Goal: Task Accomplishment & Management: Use online tool/utility

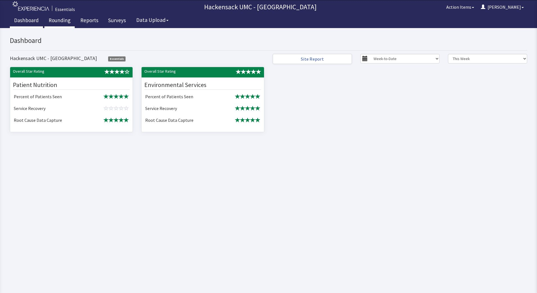
click at [59, 21] on link "Rounding" at bounding box center [59, 21] width 30 height 14
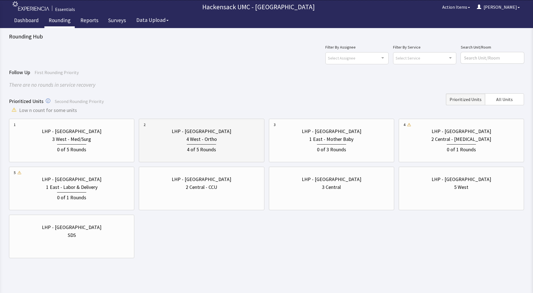
click at [208, 140] on div "4 West - Ortho" at bounding box center [201, 139] width 31 height 8
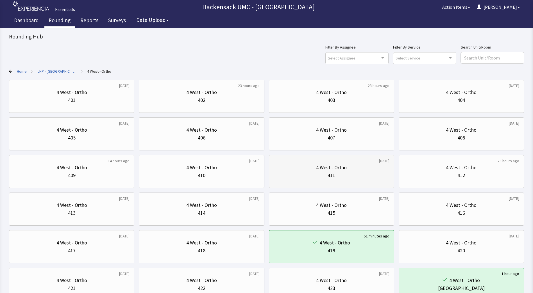
click at [334, 170] on div "4 West - Ortho" at bounding box center [331, 168] width 31 height 8
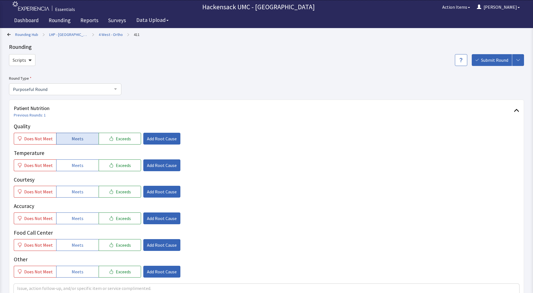
click at [79, 141] on span "Meets" at bounding box center [78, 138] width 12 height 7
click at [77, 172] on div "Quality Does Not Meet Meets Exceeds Add Root Cause Temperature Does Not Meet Me…" at bounding box center [266, 199] width 505 height 155
click at [80, 164] on span "Meets" at bounding box center [78, 165] width 12 height 7
click at [75, 191] on span "Meets" at bounding box center [78, 191] width 12 height 7
click at [75, 218] on span "Meets" at bounding box center [78, 218] width 12 height 7
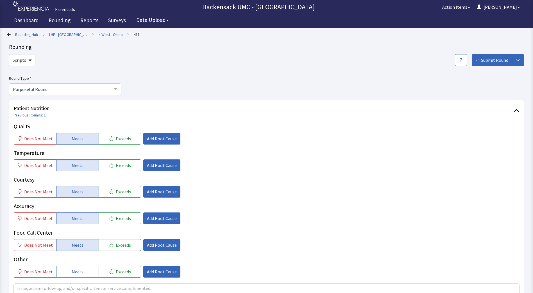
click at [76, 245] on span "Meets" at bounding box center [78, 245] width 12 height 7
click at [76, 271] on span "Meets" at bounding box center [78, 271] width 12 height 7
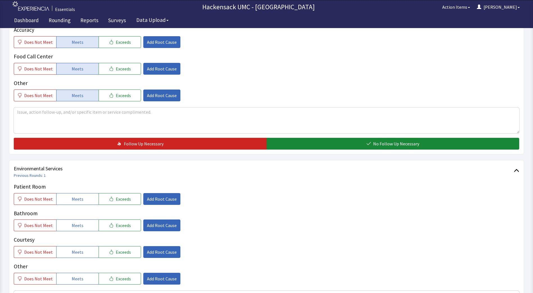
scroll to position [191, 0]
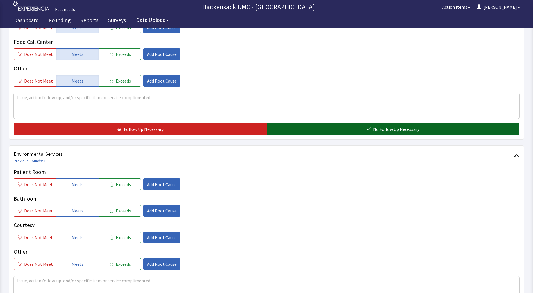
click at [378, 129] on span "No Follow Up Necessary" at bounding box center [396, 129] width 46 height 7
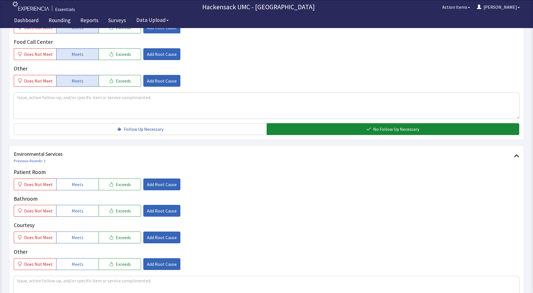
scroll to position [275, 0]
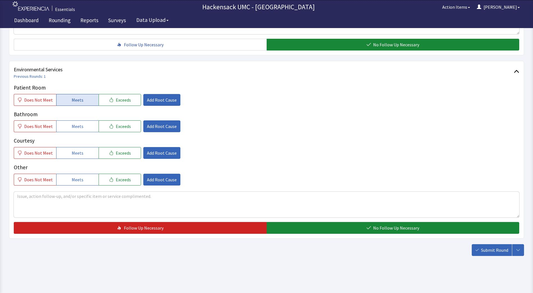
click at [83, 103] on button "Meets" at bounding box center [77, 100] width 42 height 12
click at [75, 130] on button "Meets" at bounding box center [77, 126] width 42 height 12
click at [76, 155] on span "Meets" at bounding box center [78, 153] width 12 height 7
click at [39, 177] on span "Does Not Meet" at bounding box center [38, 179] width 29 height 7
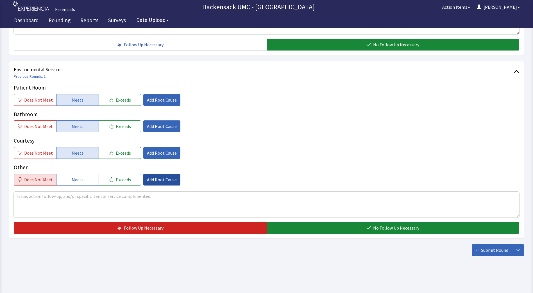
click at [165, 181] on span "Add Root Cause" at bounding box center [162, 179] width 30 height 7
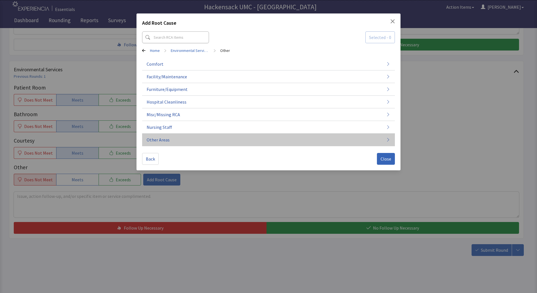
click at [236, 141] on button "Other Areas" at bounding box center [268, 140] width 253 height 13
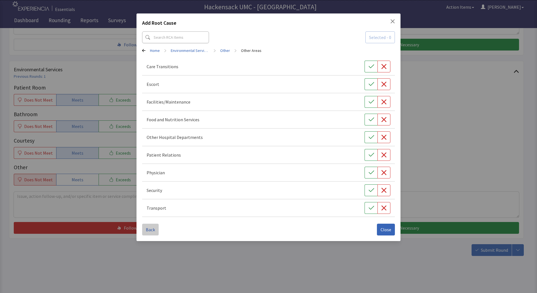
click at [149, 225] on button "Back" at bounding box center [150, 230] width 17 height 12
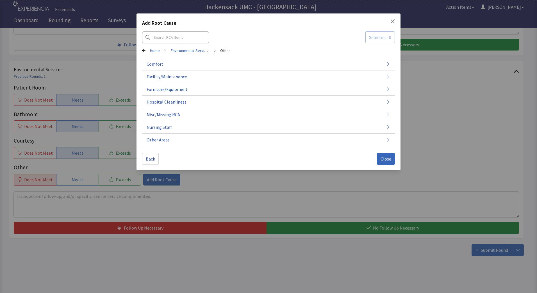
click at [396, 20] on div "Add Root Cause Selected - 0 Home > Environmental Services > Other Comfort Facil…" at bounding box center [268, 91] width 264 height 157
click at [392, 22] on icon "Close" at bounding box center [392, 21] width 4 height 4
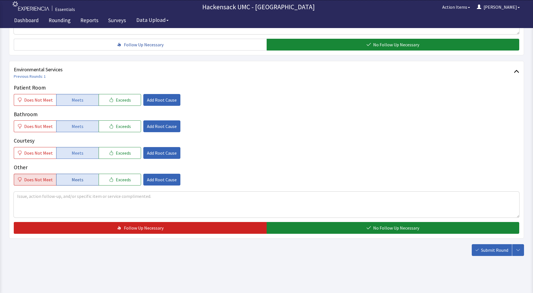
click at [81, 177] on button "Meets" at bounding box center [77, 180] width 42 height 12
click at [36, 200] on textarea at bounding box center [266, 205] width 505 height 26
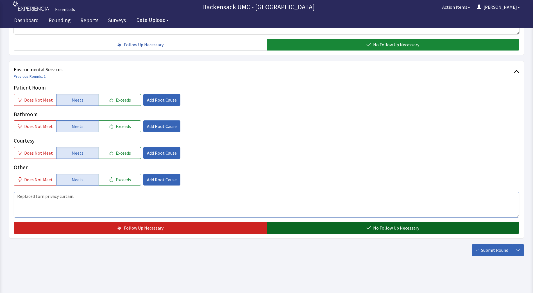
type textarea "Replaced torn privacy curtain."
click at [388, 229] on span "No Follow Up Necessary" at bounding box center [396, 228] width 46 height 7
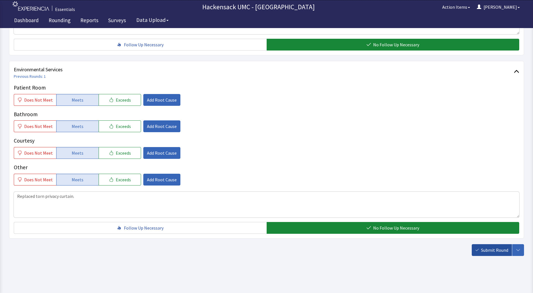
click at [492, 251] on span "Submit Round" at bounding box center [494, 250] width 27 height 7
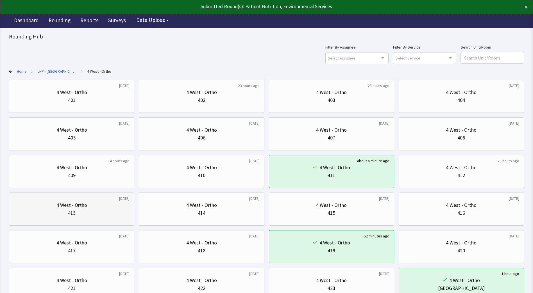
click at [95, 210] on div "413" at bounding box center [72, 213] width 116 height 8
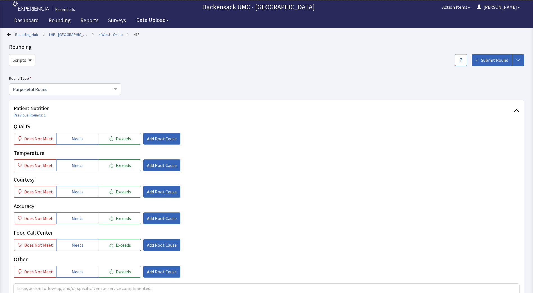
scroll to position [92, 0]
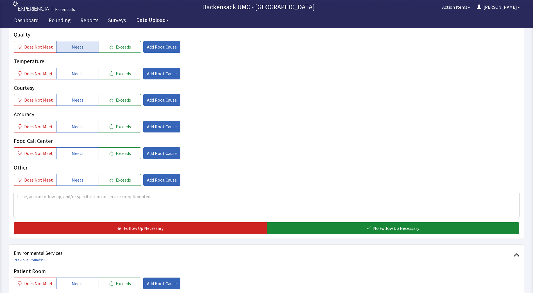
click at [88, 50] on button "Meets" at bounding box center [77, 47] width 42 height 12
click at [77, 74] on span "Meets" at bounding box center [78, 73] width 12 height 7
click at [72, 101] on span "Meets" at bounding box center [78, 100] width 12 height 7
click at [72, 132] on button "Meets" at bounding box center [77, 127] width 42 height 12
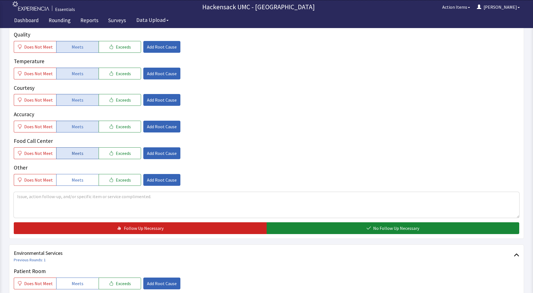
click at [74, 156] on span "Meets" at bounding box center [78, 153] width 12 height 7
click at [74, 176] on button "Meets" at bounding box center [77, 180] width 42 height 12
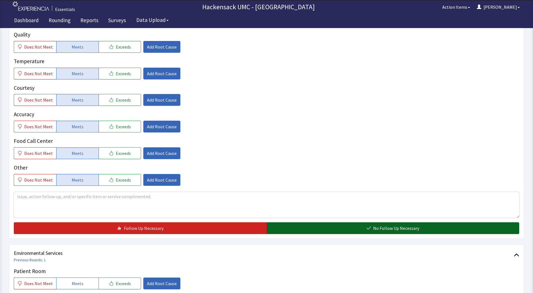
click at [296, 228] on button "No Follow Up Necessary" at bounding box center [392, 228] width 253 height 12
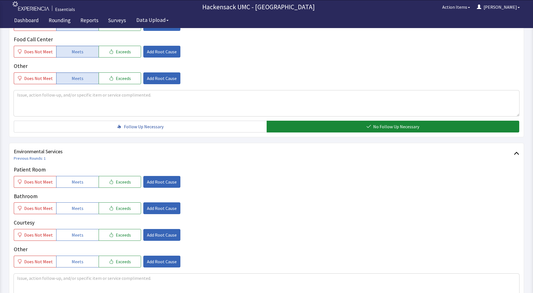
scroll to position [204, 0]
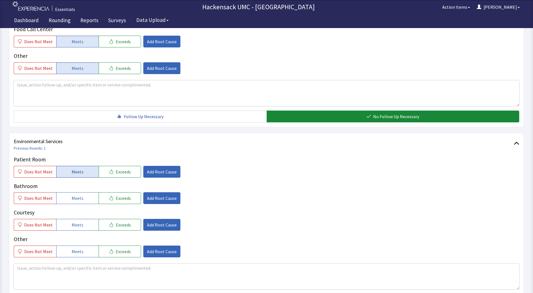
click at [75, 172] on span "Meets" at bounding box center [78, 171] width 12 height 7
click at [72, 195] on span "Meets" at bounding box center [78, 198] width 12 height 7
click at [74, 220] on button "Meets" at bounding box center [77, 225] width 42 height 12
click at [76, 256] on button "Meets" at bounding box center [77, 252] width 42 height 12
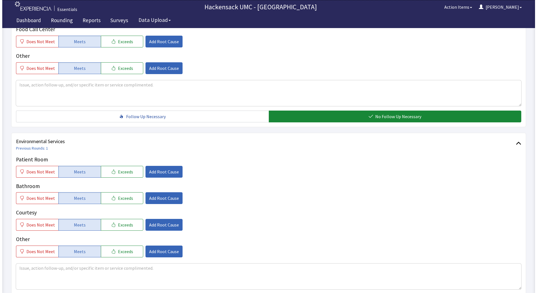
scroll to position [275, 0]
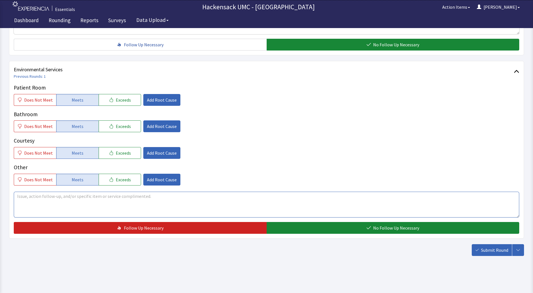
click at [133, 197] on textarea at bounding box center [266, 205] width 505 height 26
click at [113, 196] on textarea "Patient has been here for quite some time now." at bounding box center [266, 205] width 505 height 26
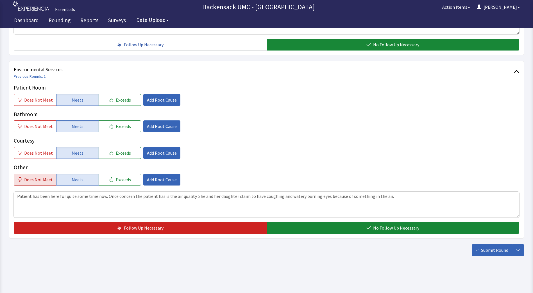
click at [41, 180] on span "Does Not Meet" at bounding box center [38, 179] width 29 height 7
click at [163, 179] on span "Add Root Cause" at bounding box center [162, 179] width 30 height 7
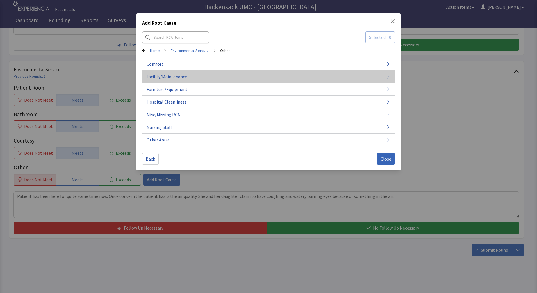
click at [161, 79] on span "Facility/Maintenance" at bounding box center [167, 76] width 40 height 7
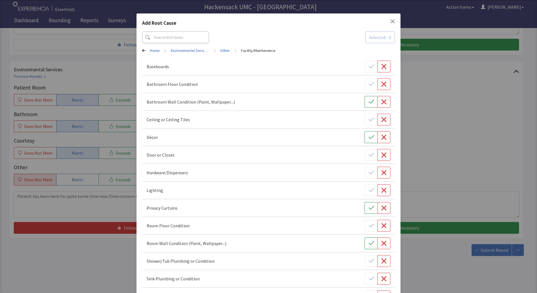
click at [458, 152] on div "Add Root Cause Selected - 0 Home > Environmental Services > Other > Facility/Ma…" at bounding box center [268, 184] width 537 height 369
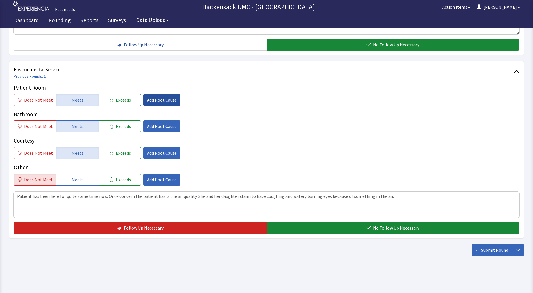
click at [162, 102] on span "Add Root Cause" at bounding box center [162, 100] width 30 height 7
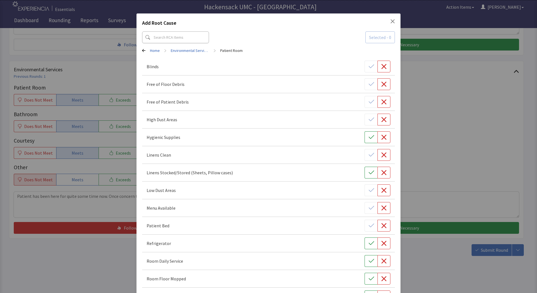
click at [478, 86] on div "Add Root Cause Selected - 0 Home > Environmental Services > Patient Room Blinds…" at bounding box center [268, 291] width 537 height 582
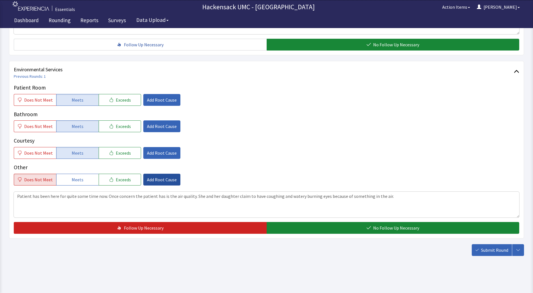
click at [149, 179] on span "Add Root Cause" at bounding box center [162, 179] width 30 height 7
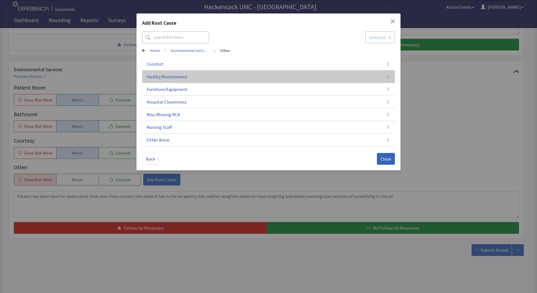
click at [184, 77] on span "Facility/Maintenance" at bounding box center [167, 76] width 40 height 7
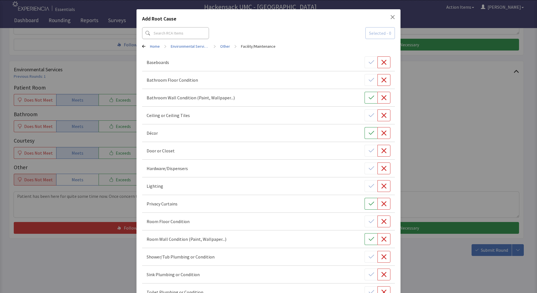
scroll to position [0, 0]
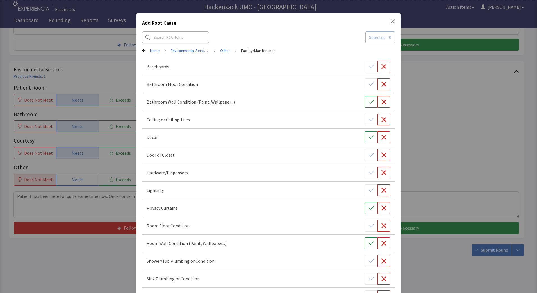
click at [392, 22] on div "Add Root Cause Selected - 0 Home > Environmental Services > Other > Facility/Ma…" at bounding box center [268, 188] width 264 height 351
click at [393, 17] on div "Add Root Cause Selected - 0 Home > Environmental Services > Other > Facility/Ma…" at bounding box center [268, 188] width 264 height 351
click at [386, 26] on div "Add Root Cause" at bounding box center [268, 24] width 253 height 10
click at [387, 24] on div "Add Root Cause" at bounding box center [268, 24] width 253 height 10
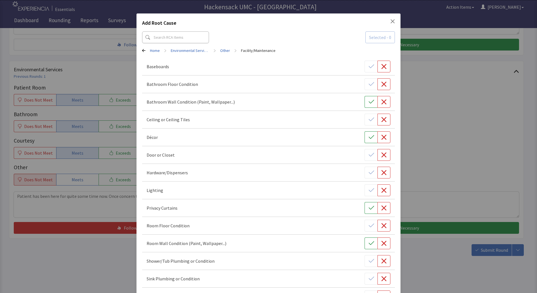
click at [390, 21] on icon "Close" at bounding box center [392, 21] width 4 height 4
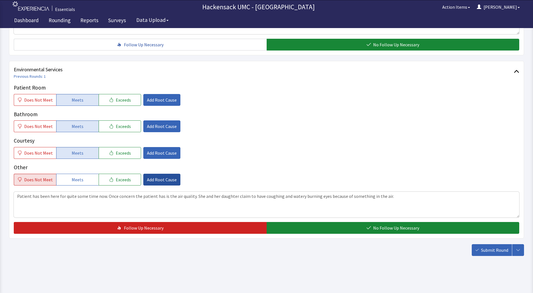
click at [151, 179] on span "Add Root Cause" at bounding box center [162, 179] width 30 height 7
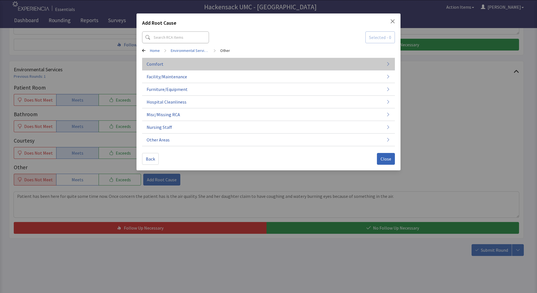
click at [153, 65] on span "Comfort" at bounding box center [155, 64] width 17 height 7
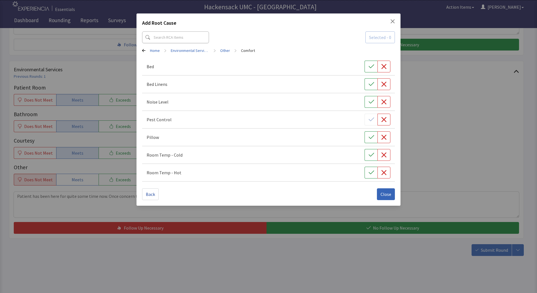
click at [153, 65] on p "Bed" at bounding box center [150, 66] width 7 height 7
click at [151, 191] on span "Back" at bounding box center [150, 194] width 9 height 7
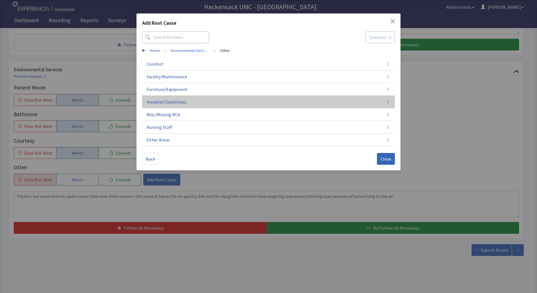
click at [173, 104] on span "Hospital Cleanliness" at bounding box center [167, 102] width 40 height 7
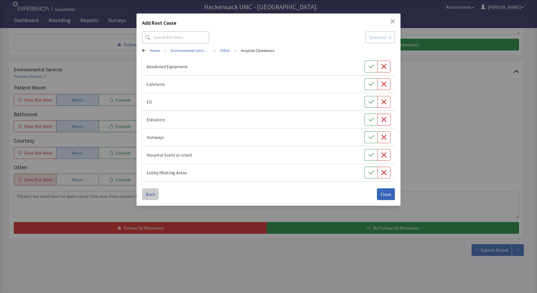
click at [151, 193] on span "Back" at bounding box center [150, 194] width 9 height 7
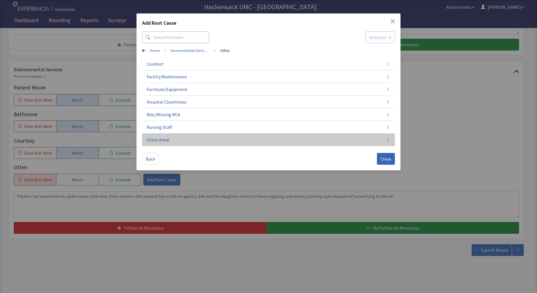
click at [167, 141] on span "Other Areas" at bounding box center [158, 139] width 23 height 7
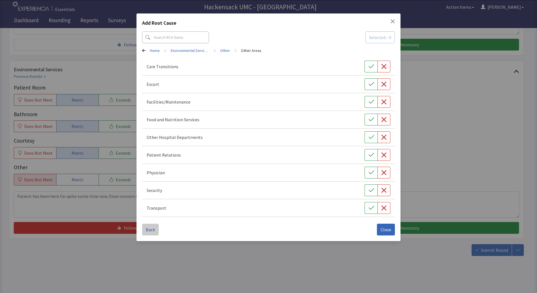
click at [150, 229] on span "Back" at bounding box center [150, 229] width 9 height 7
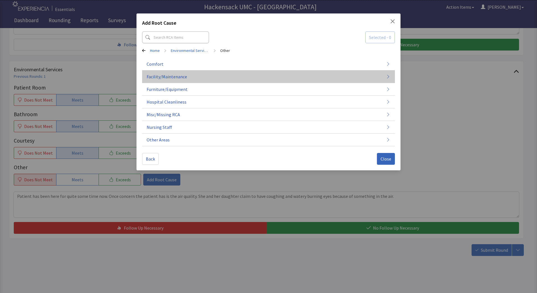
click at [174, 77] on span "Facility/Maintenance" at bounding box center [167, 76] width 40 height 7
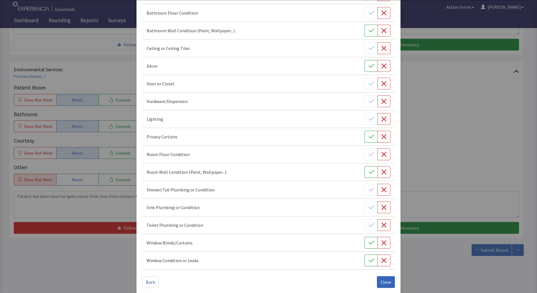
scroll to position [76, 0]
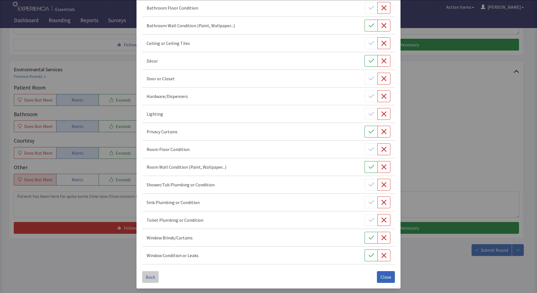
click at [149, 273] on button "Back" at bounding box center [150, 277] width 17 height 12
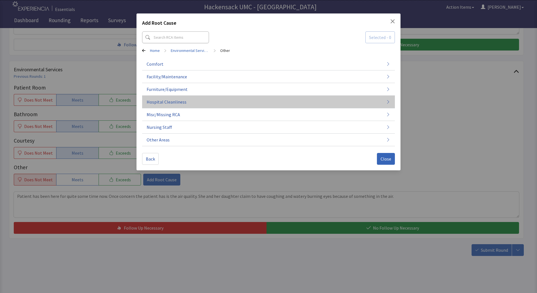
click at [192, 104] on button "Hospital Cleanliness" at bounding box center [268, 102] width 253 height 13
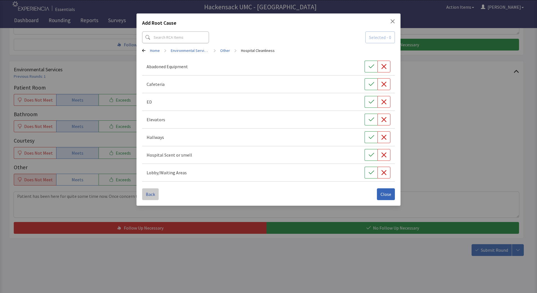
click at [150, 195] on span "Back" at bounding box center [150, 194] width 9 height 7
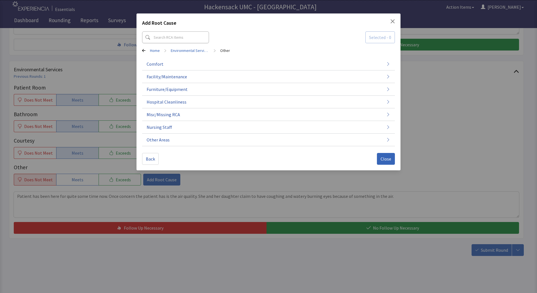
click at [143, 51] on icon at bounding box center [143, 50] width 3 height 3
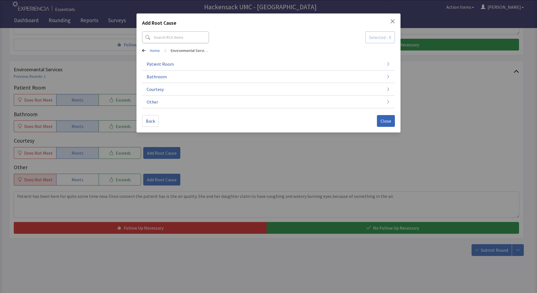
click at [393, 22] on icon "Close" at bounding box center [392, 21] width 4 height 4
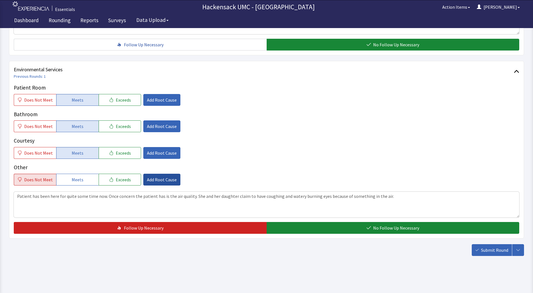
click at [159, 183] on button "Add Root Cause" at bounding box center [161, 180] width 37 height 12
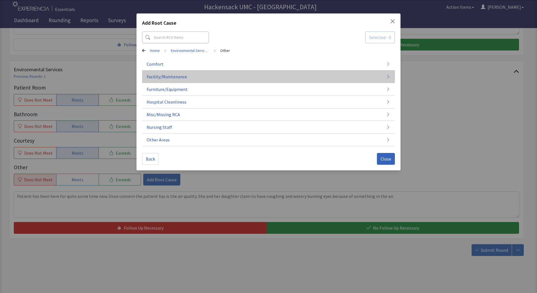
click at [166, 77] on span "Facility/Maintenance" at bounding box center [167, 76] width 40 height 7
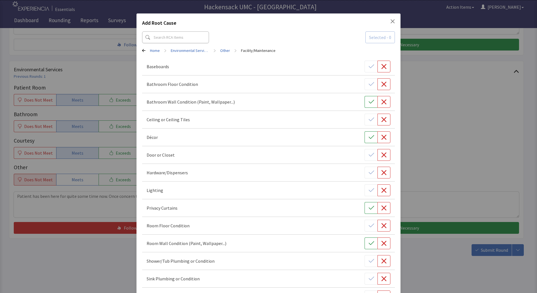
click at [390, 22] on icon "Close" at bounding box center [392, 21] width 4 height 4
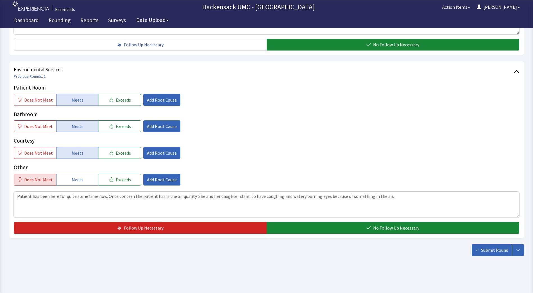
click at [389, 22] on div "Dashboard Rounding Reports Surveys Data Upload" at bounding box center [266, 21] width 513 height 14
click at [112, 196] on textarea "Patient has been here for quite some time now. Once concern the patient has is …" at bounding box center [266, 205] width 505 height 26
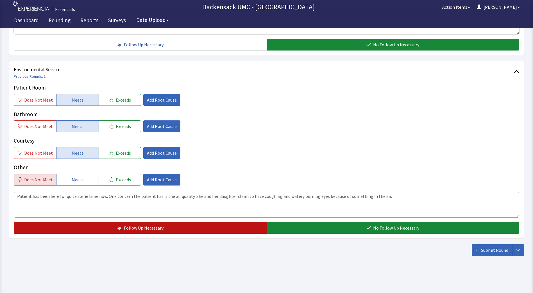
type textarea "Patient has been here for quite some time now. One concern the patient has is t…"
click at [207, 223] on button "Follow Up Necessary" at bounding box center [140, 228] width 253 height 12
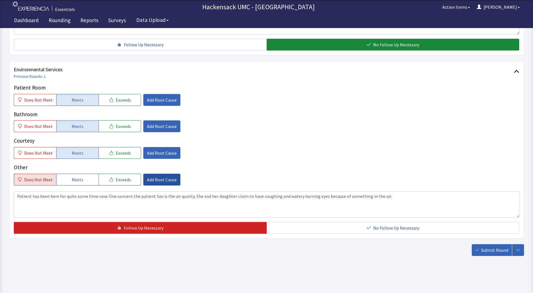
click at [162, 179] on span "Add Root Cause" at bounding box center [162, 179] width 30 height 7
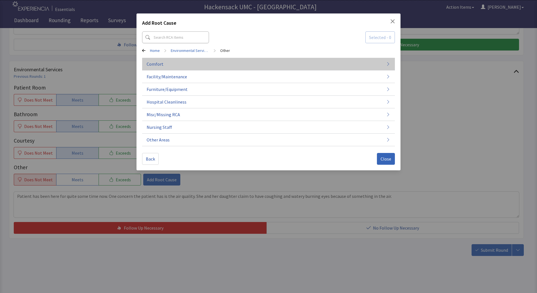
click at [161, 65] on span "Comfort" at bounding box center [155, 64] width 17 height 7
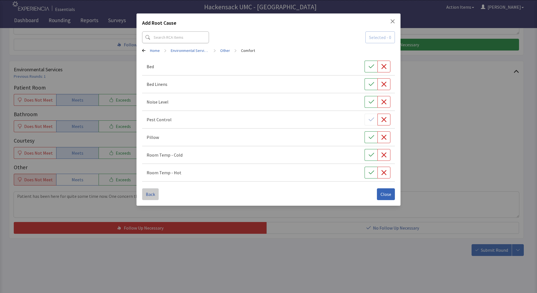
click at [152, 194] on span "Back" at bounding box center [150, 194] width 9 height 7
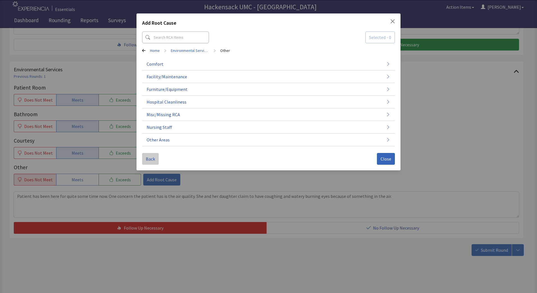
click at [152, 194] on div "Add Root Cause Selected - 0 Home > Environmental Services > Other Comfort Facil…" at bounding box center [268, 146] width 537 height 293
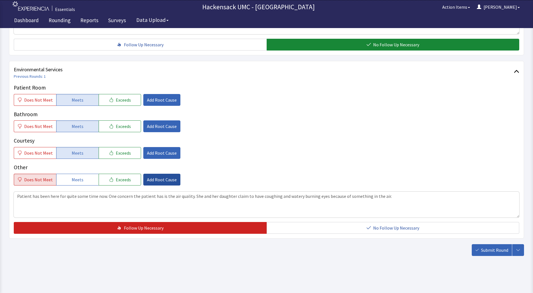
drag, startPoint x: 152, startPoint y: 194, endPoint x: 146, endPoint y: 184, distance: 12.3
click at [146, 184] on button "Add Root Cause" at bounding box center [161, 180] width 37 height 12
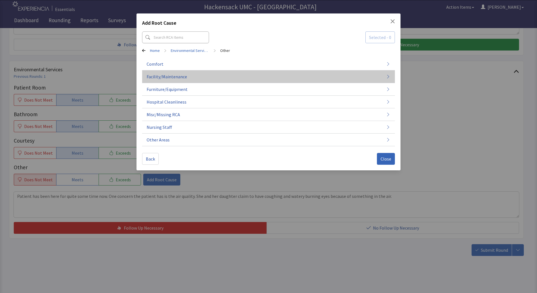
click at [162, 76] on span "Facility/Maintenance" at bounding box center [167, 76] width 40 height 7
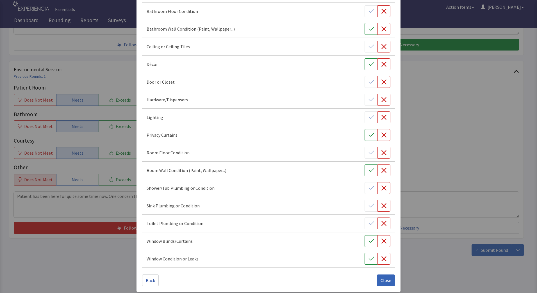
scroll to position [76, 0]
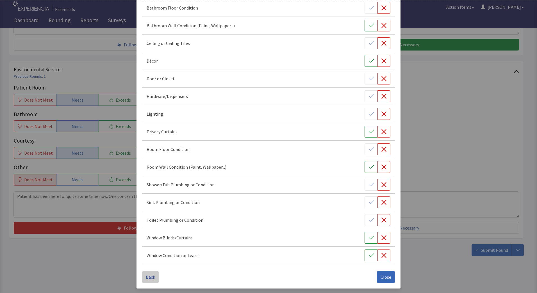
click at [148, 277] on span "Back" at bounding box center [150, 277] width 9 height 7
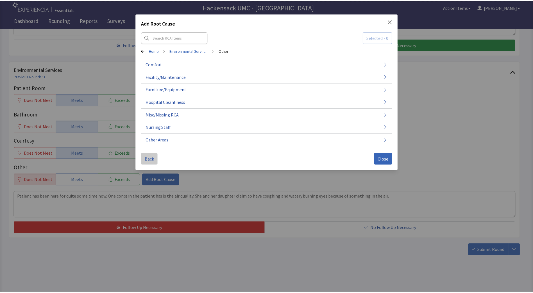
scroll to position [0, 0]
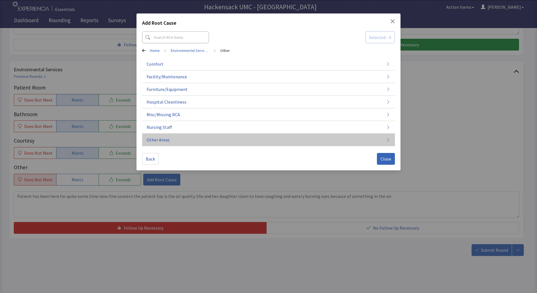
click at [168, 141] on span "Other Areas" at bounding box center [158, 139] width 23 height 7
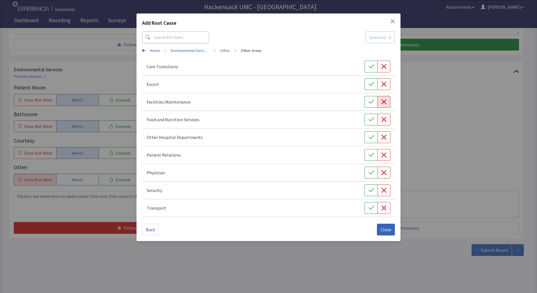
click at [384, 104] on icon "button" at bounding box center [384, 102] width 6 height 6
click at [385, 232] on span "Close" at bounding box center [385, 229] width 11 height 7
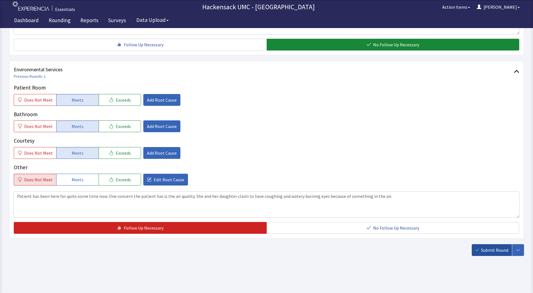
click at [492, 249] on span "Submit Round" at bounding box center [494, 250] width 27 height 7
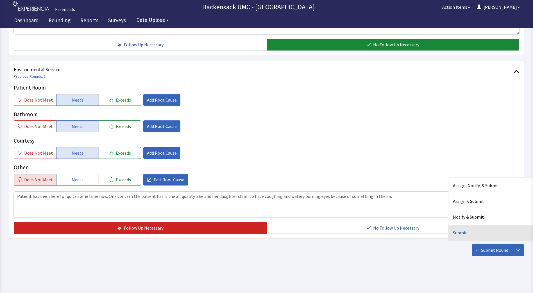
click at [461, 234] on div "Submit" at bounding box center [490, 233] width 84 height 16
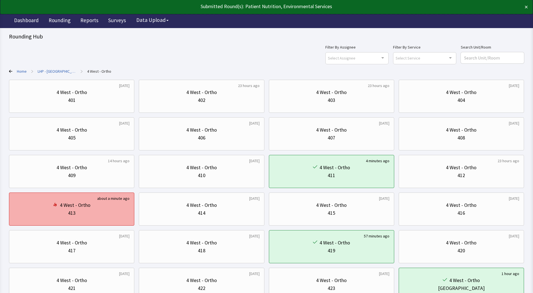
click at [104, 209] on div "413" at bounding box center [72, 213] width 116 height 8
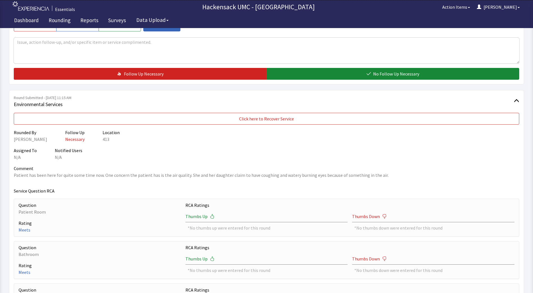
scroll to position [244, 0]
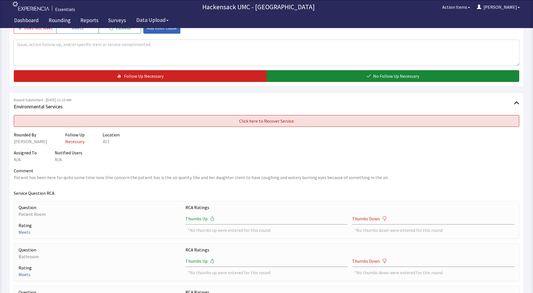
click at [358, 126] on button "Click here to Recover Service" at bounding box center [266, 121] width 505 height 12
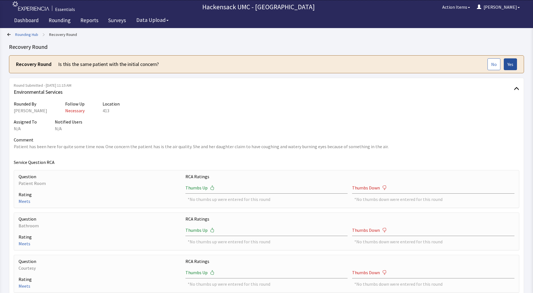
click at [513, 67] on span "Yes" at bounding box center [510, 64] width 6 height 7
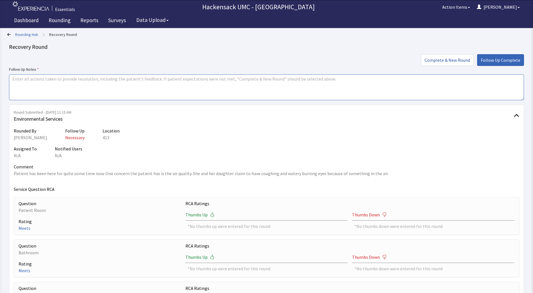
click at [238, 88] on textarea at bounding box center [266, 87] width 515 height 26
type textarea "Put work order into plant ops to check air filters in room."
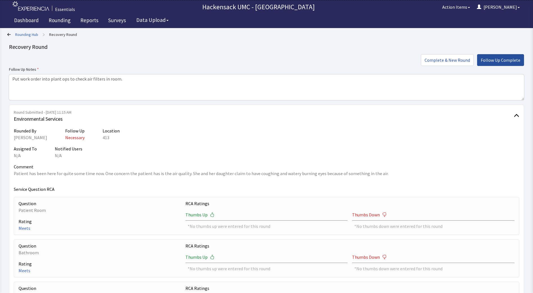
click at [495, 58] on span "Follow Up Complete" at bounding box center [500, 60] width 40 height 7
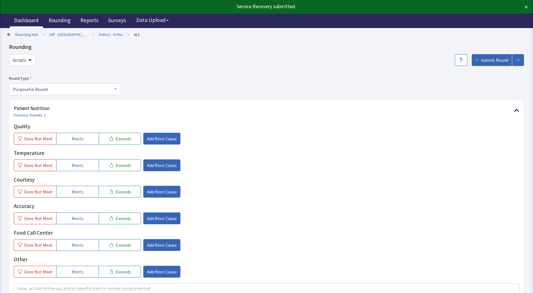
click at [26, 22] on link "Dashboard" at bounding box center [26, 21] width 33 height 14
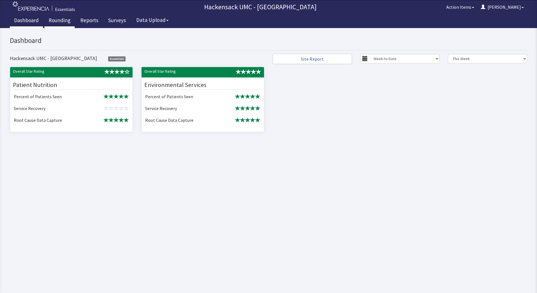
click at [63, 23] on link "Rounding" at bounding box center [59, 21] width 30 height 14
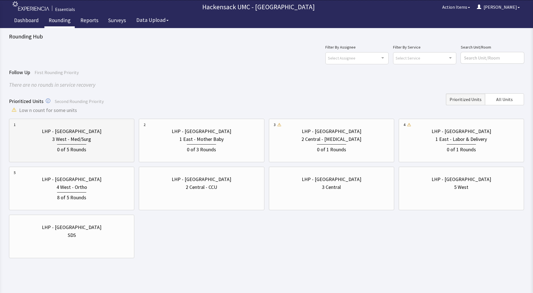
click at [79, 125] on div "LHP - Pascack Valley 3 West - Med/Surg 0 of 5 Rounds" at bounding box center [72, 140] width 116 height 37
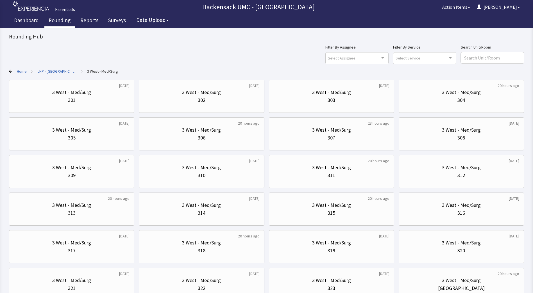
click at [23, 72] on link "Home" at bounding box center [22, 71] width 10 height 6
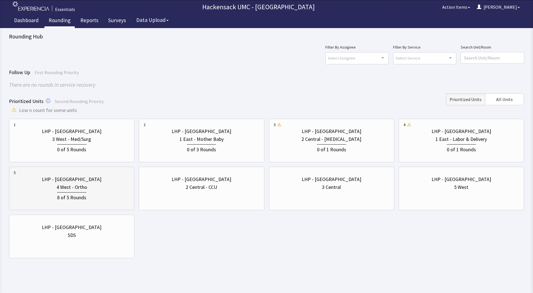
click at [80, 188] on div "4 West - Ortho" at bounding box center [71, 187] width 31 height 8
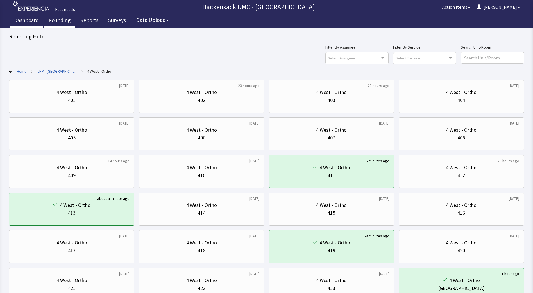
click at [28, 20] on link "Dashboard" at bounding box center [26, 21] width 33 height 14
